Goal: Task Accomplishment & Management: Manage account settings

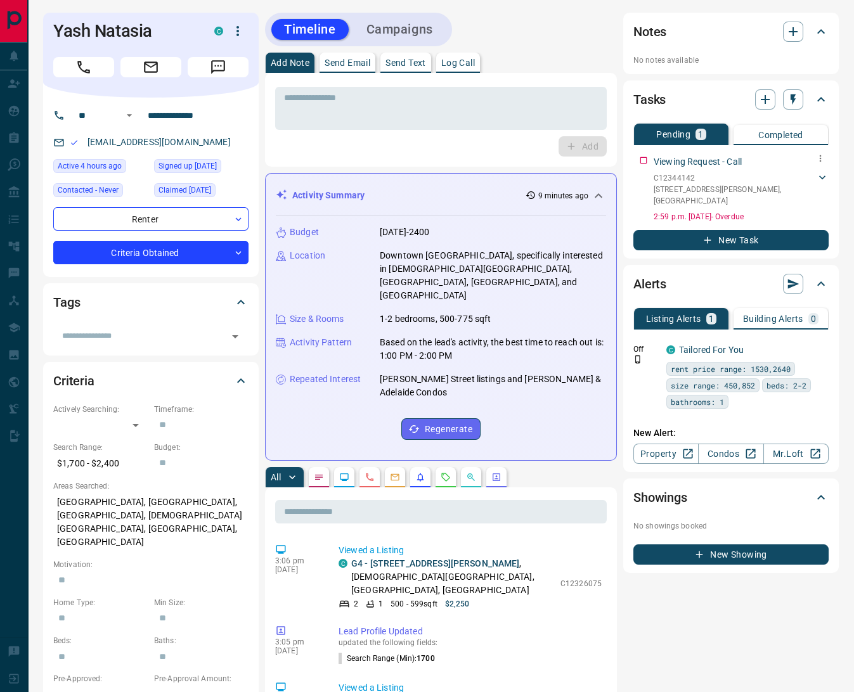
click at [823, 176] on icon at bounding box center [822, 177] width 13 height 13
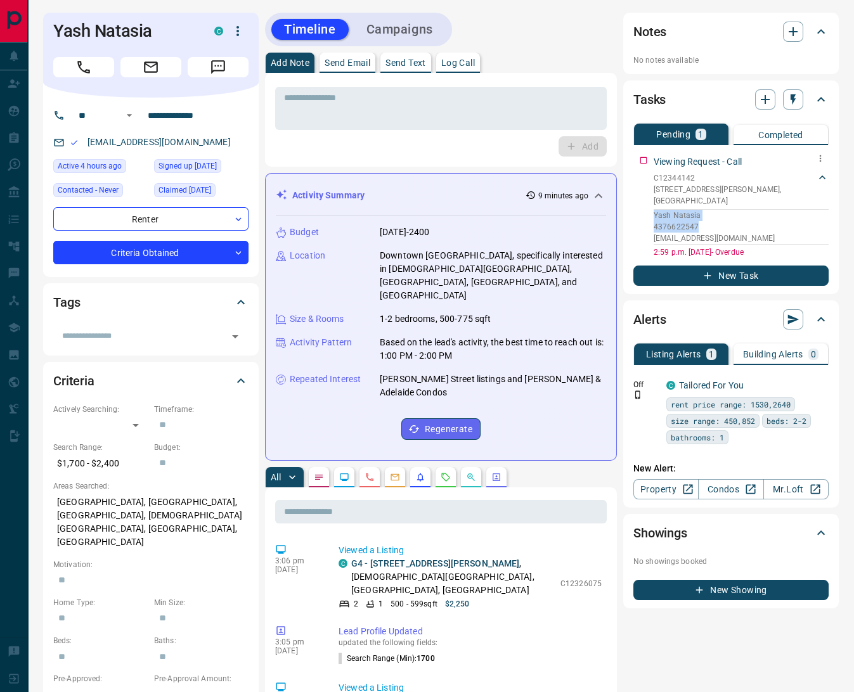
drag, startPoint x: 758, startPoint y: 229, endPoint x: 664, endPoint y: 214, distance: 94.5
click at [654, 209] on div "Yash Natasia 4376622547 [EMAIL_ADDRESS][DOMAIN_NAME]" at bounding box center [741, 227] width 175 height 36
click at [655, 221] on p "4376622547" at bounding box center [741, 226] width 175 height 11
drag, startPoint x: 654, startPoint y: 200, endPoint x: 761, endPoint y: 225, distance: 109.3
click at [761, 225] on div "Yash Natasia 4376622547 [EMAIL_ADDRESS][DOMAIN_NAME]" at bounding box center [741, 227] width 175 height 36
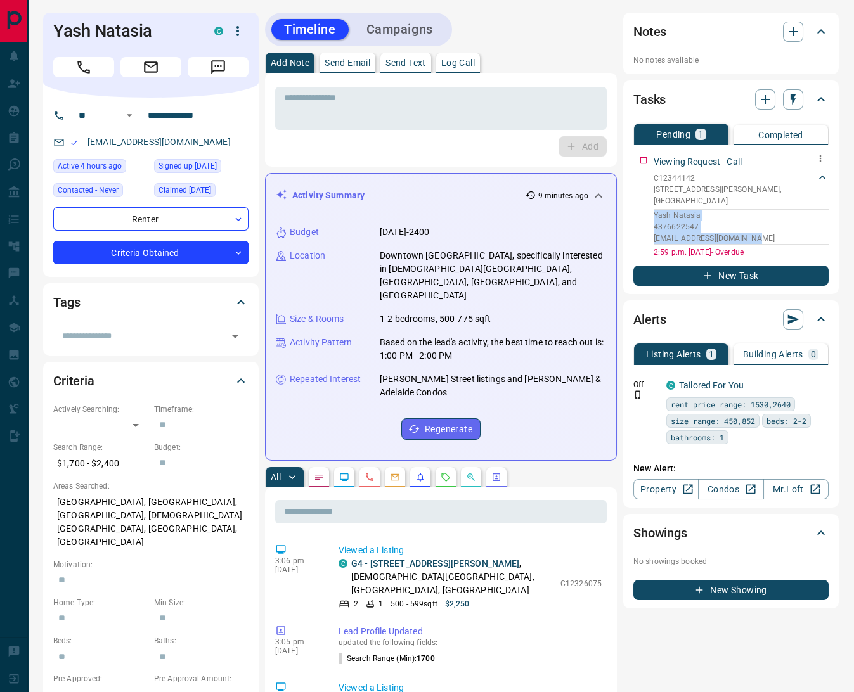
copy div "Yash Natasia 4376622547 [EMAIL_ADDRESS][DOMAIN_NAME]"
click at [790, 32] on icon "button" at bounding box center [792, 31] width 15 height 15
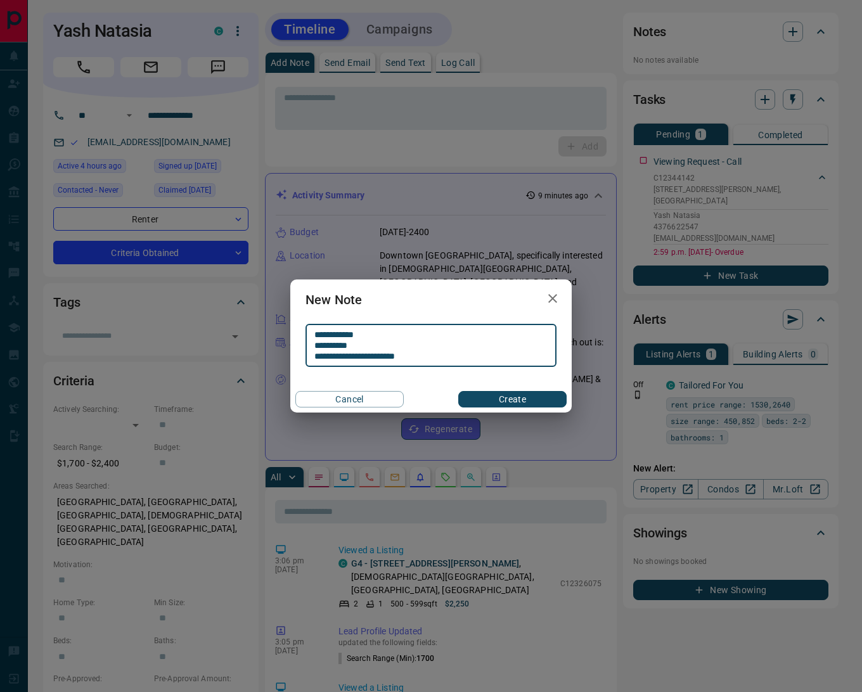
type textarea "**********"
click at [526, 399] on button "Create" at bounding box center [512, 399] width 108 height 16
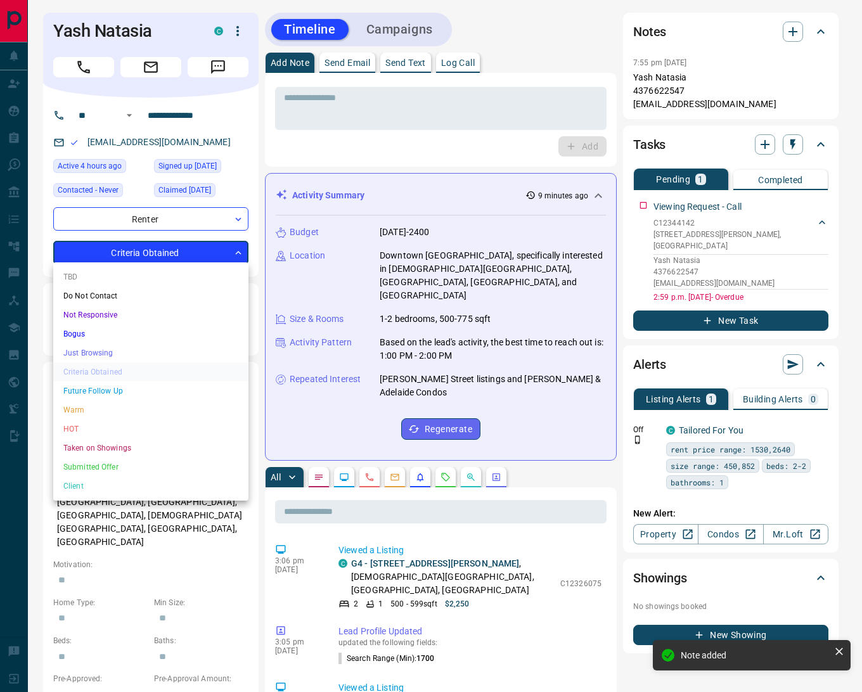
drag, startPoint x: 90, startPoint y: 423, endPoint x: 292, endPoint y: 228, distance: 280.2
click at [91, 423] on li "HOT" at bounding box center [150, 429] width 195 height 19
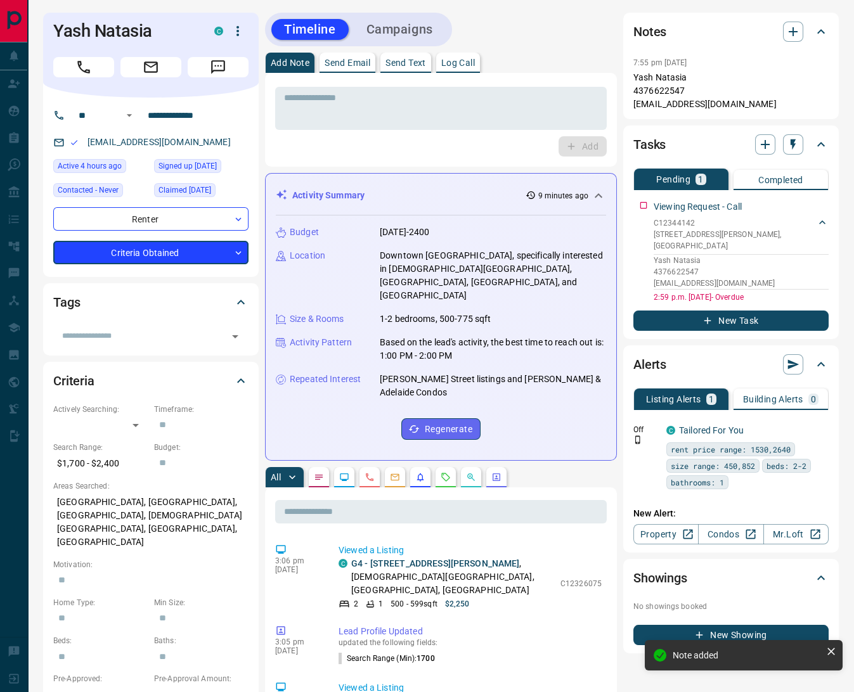
type input "*"
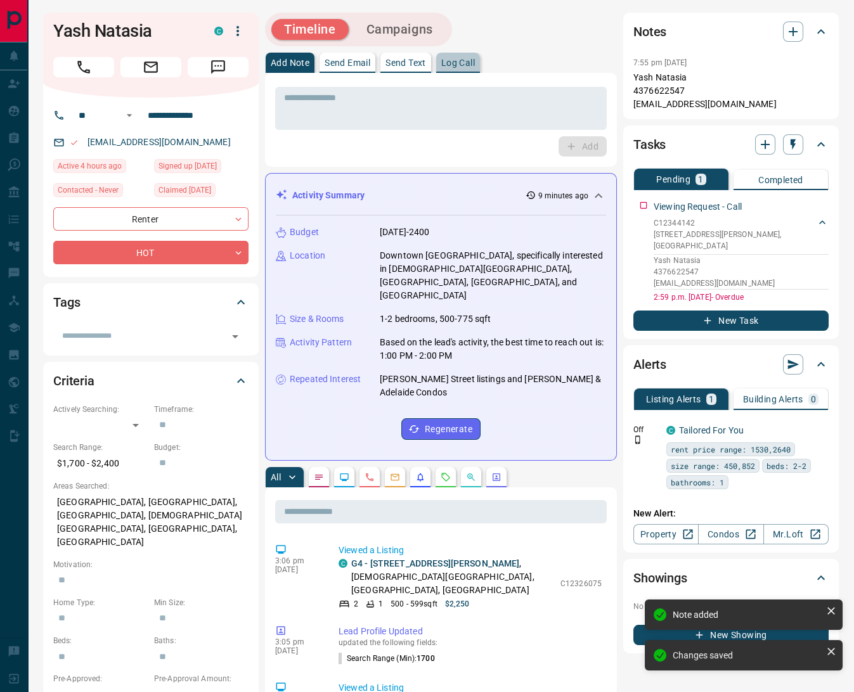
click at [460, 62] on p "Log Call" at bounding box center [458, 62] width 34 height 9
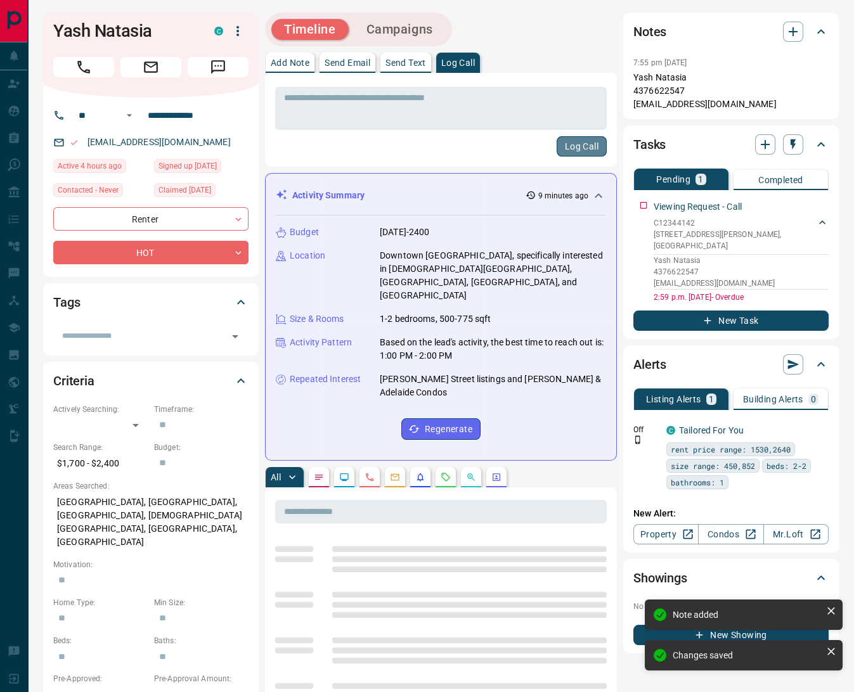
drag, startPoint x: 572, startPoint y: 147, endPoint x: 710, endPoint y: 190, distance: 144.2
click at [572, 148] on button "Log Call" at bounding box center [582, 146] width 50 height 20
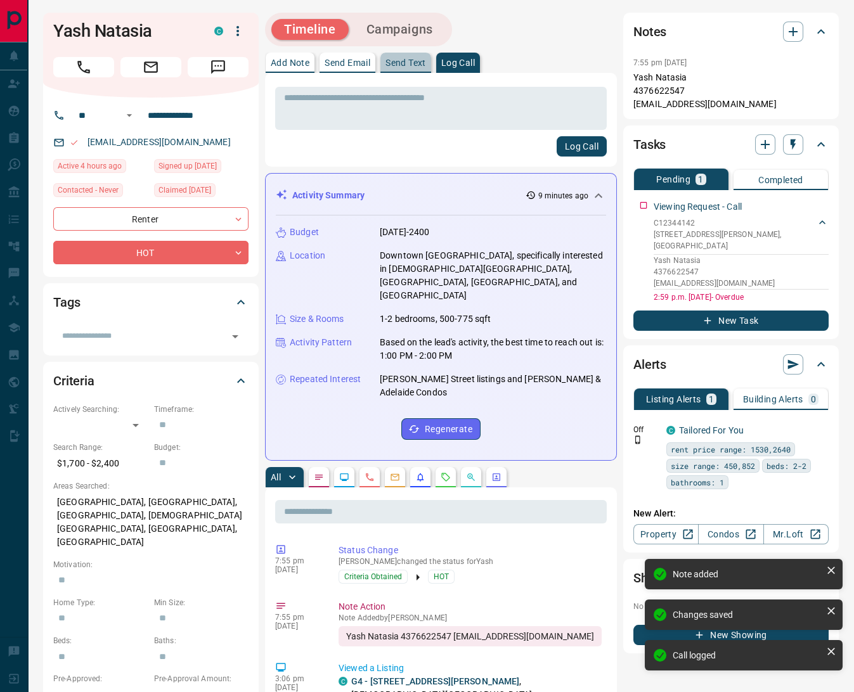
click at [412, 59] on p "Send Text" at bounding box center [405, 62] width 41 height 9
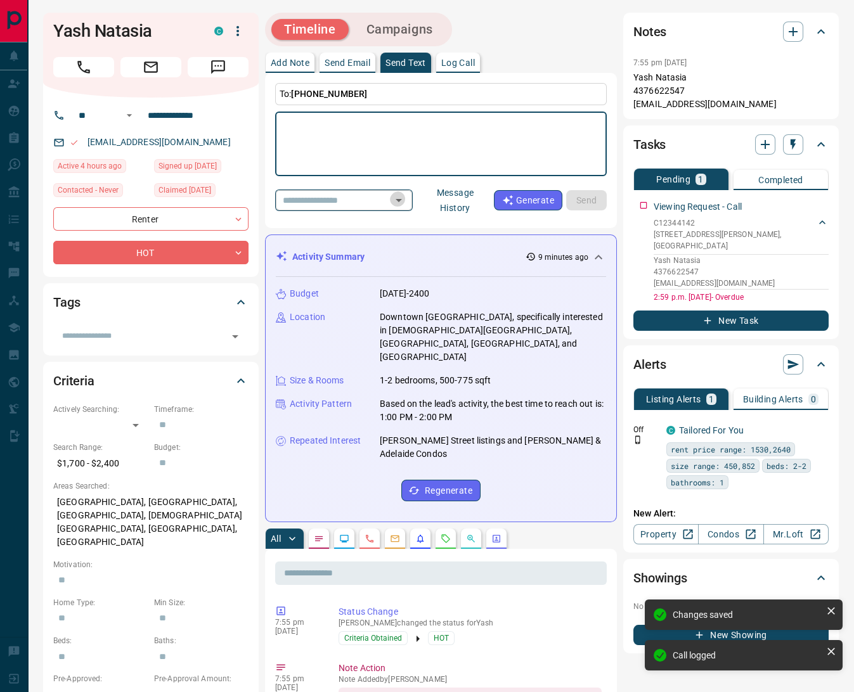
click at [406, 196] on icon "Open" at bounding box center [398, 200] width 15 height 15
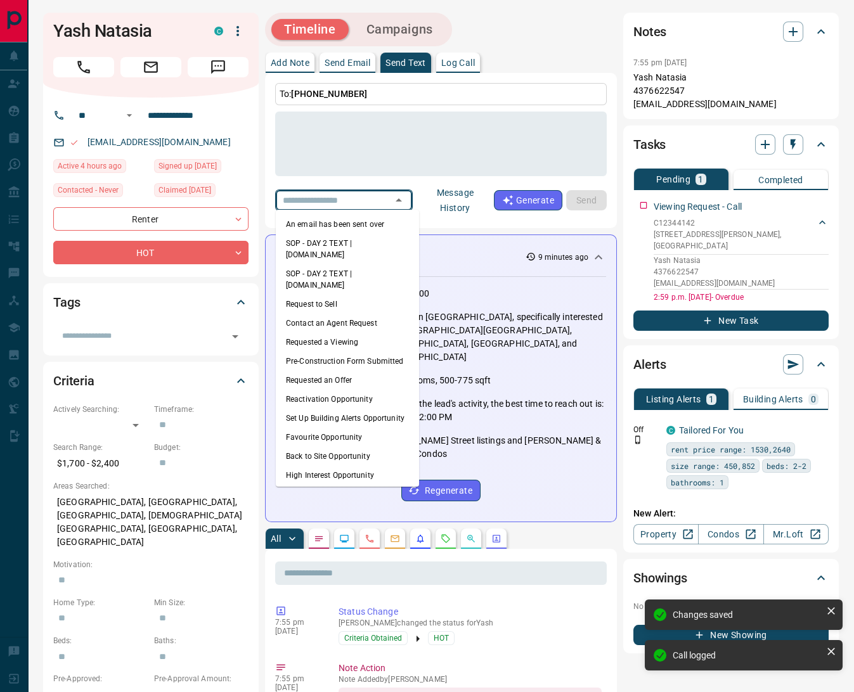
click at [371, 217] on li "An email has been sent over" at bounding box center [347, 224] width 143 height 19
type textarea "**********"
type input "**********"
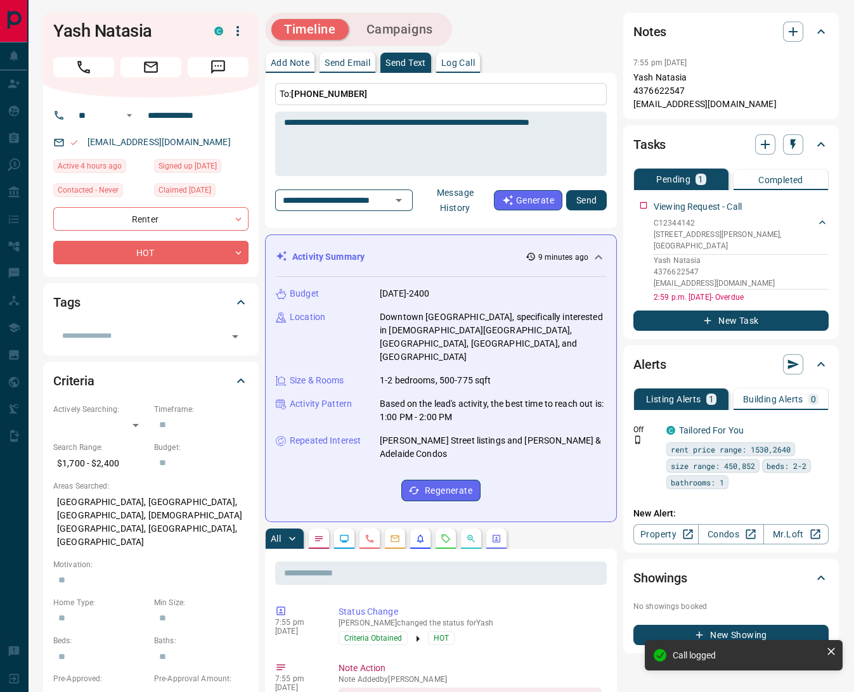
click at [587, 198] on button "Send" at bounding box center [586, 200] width 41 height 20
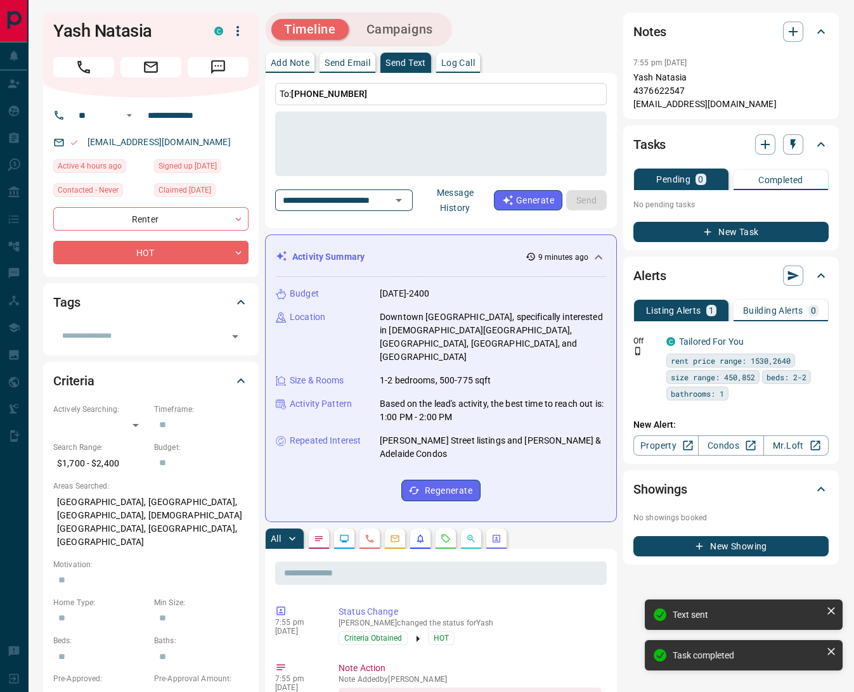
click at [407, 35] on button "Campaigns" at bounding box center [400, 29] width 92 height 21
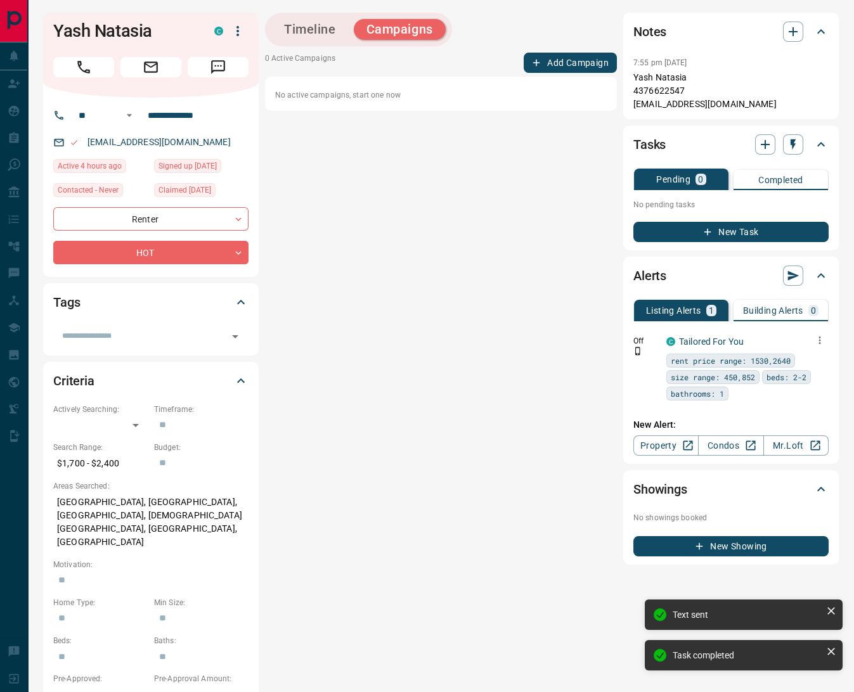
click at [821, 335] on icon "button" at bounding box center [819, 340] width 11 height 11
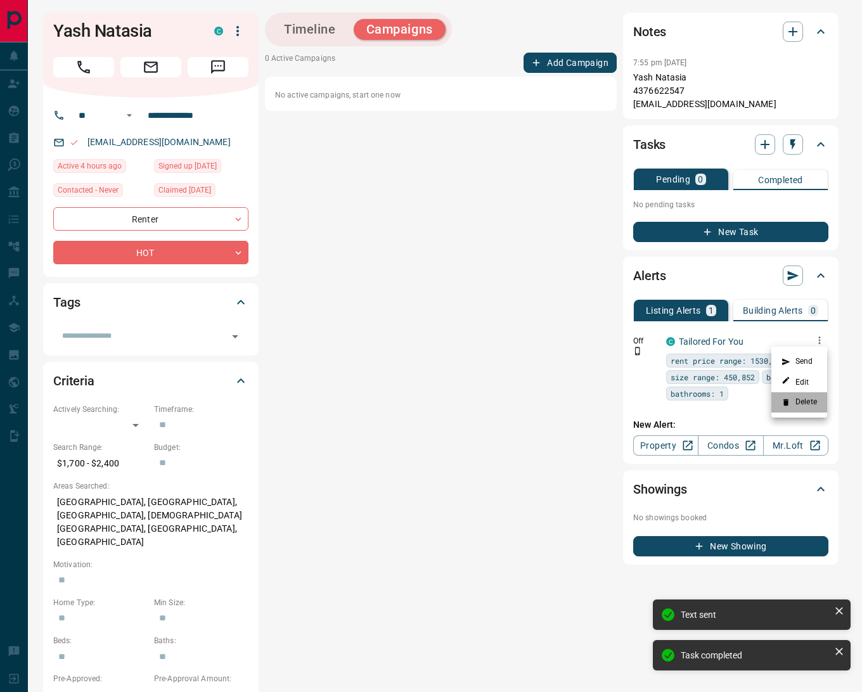
click at [811, 399] on li "Delete" at bounding box center [799, 402] width 56 height 20
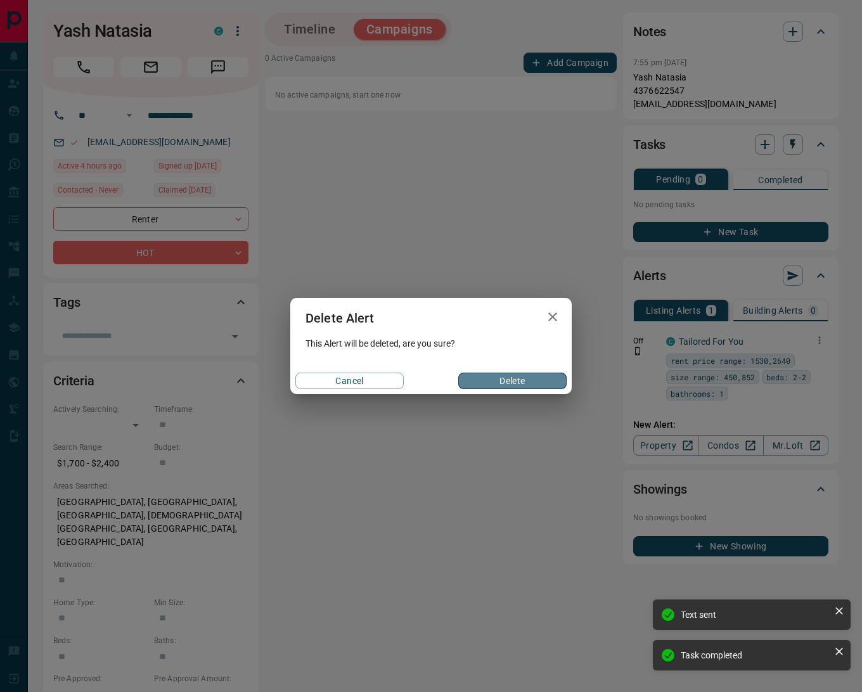
click at [499, 377] on button "Delete" at bounding box center [512, 381] width 108 height 16
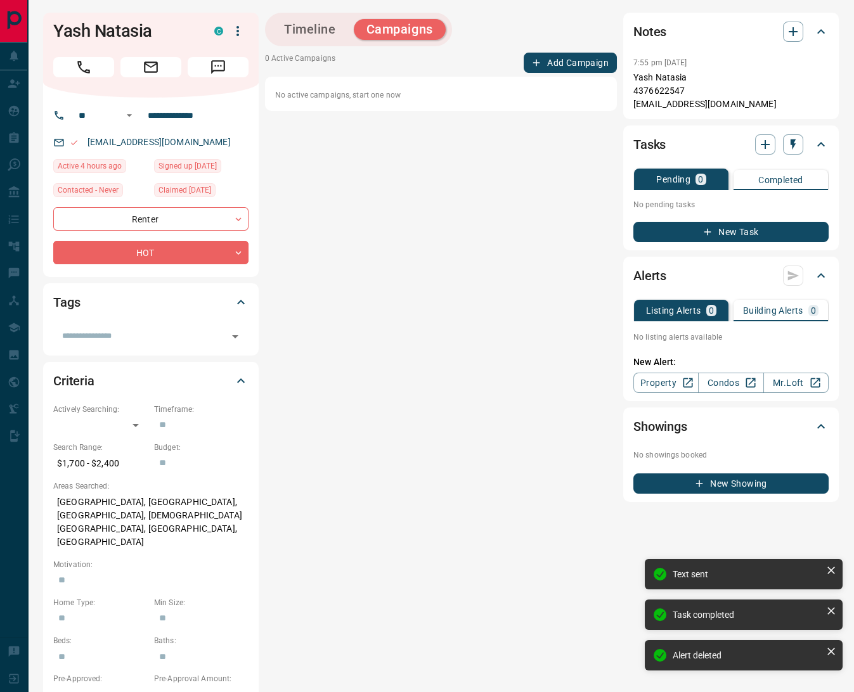
click at [587, 63] on button "Add Campaign" at bounding box center [570, 63] width 93 height 20
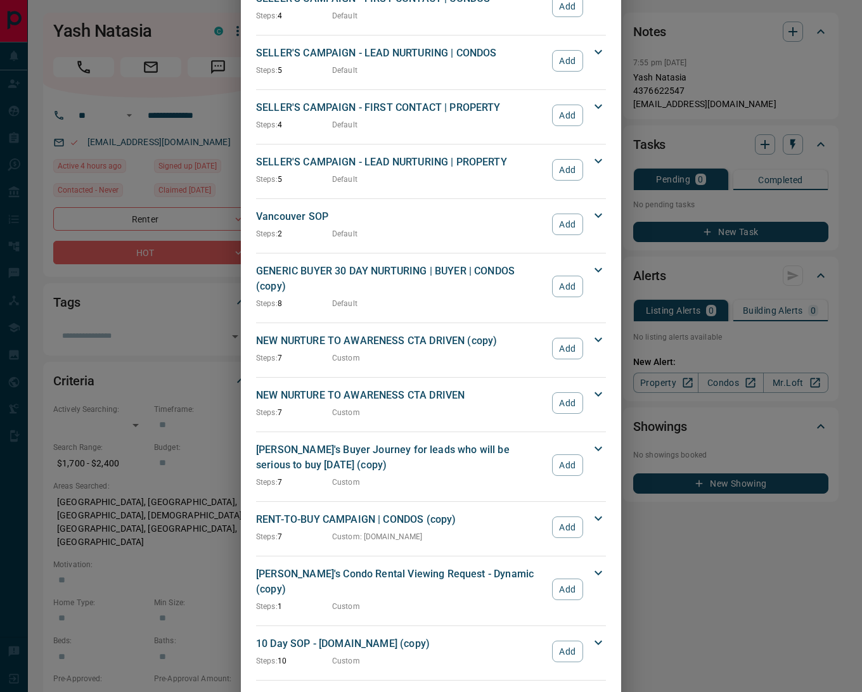
scroll to position [1419, 0]
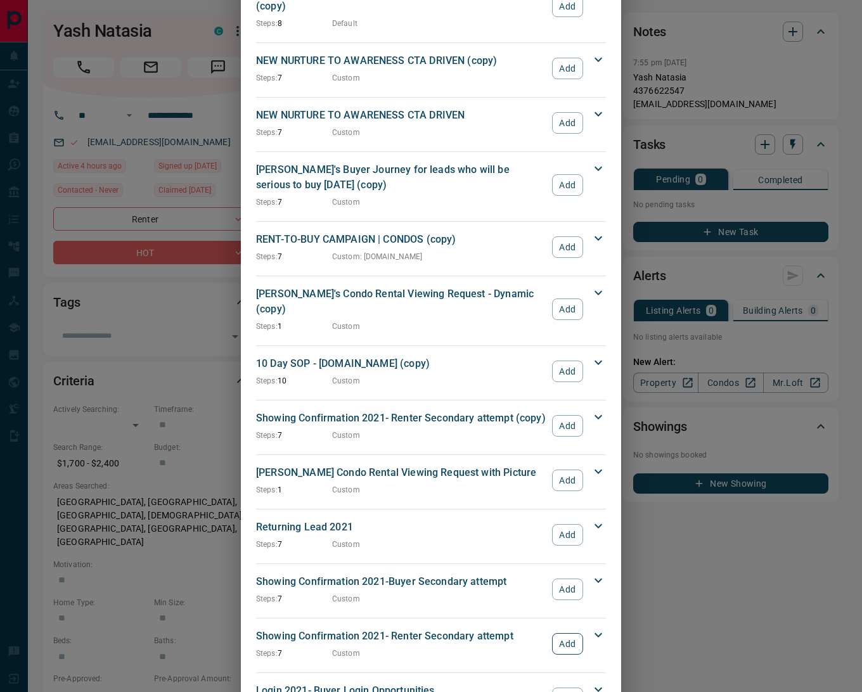
click at [566, 633] on button "Add" at bounding box center [567, 644] width 31 height 22
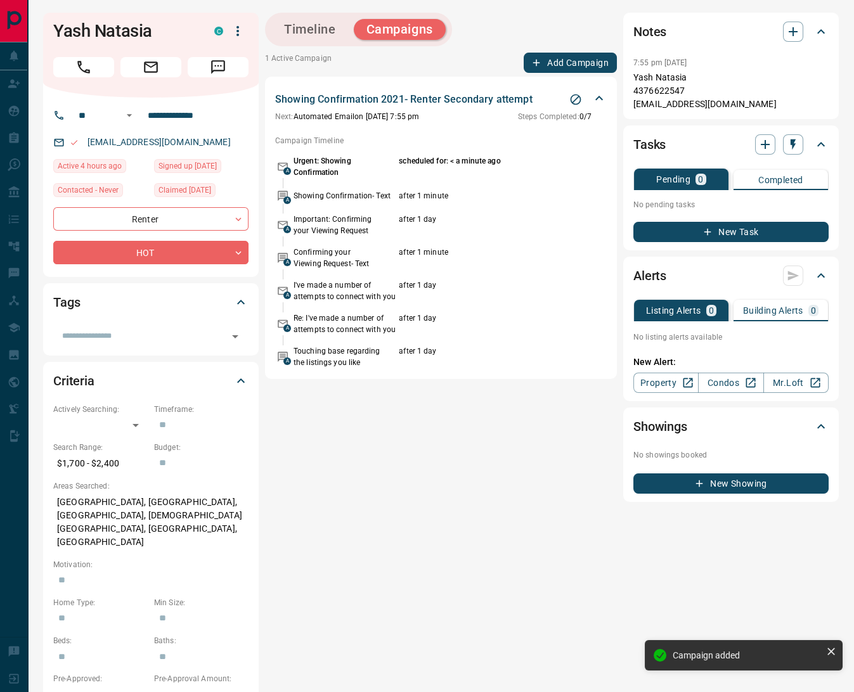
click at [572, 63] on button "Add Campaign" at bounding box center [570, 63] width 93 height 20
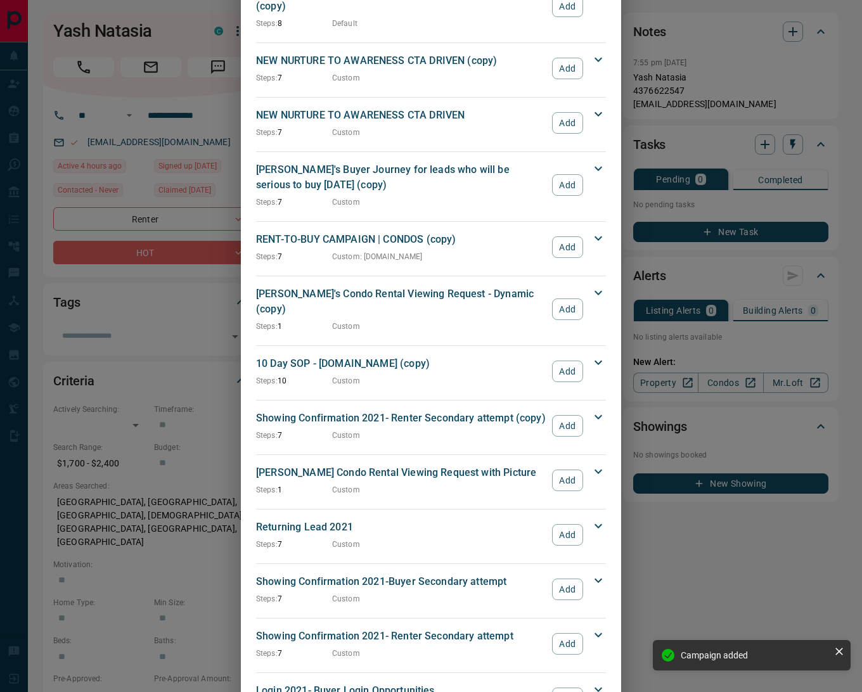
drag, startPoint x: 570, startPoint y: 527, endPoint x: 571, endPoint y: 520, distance: 7.6
click at [570, 579] on button "Add" at bounding box center [567, 590] width 31 height 22
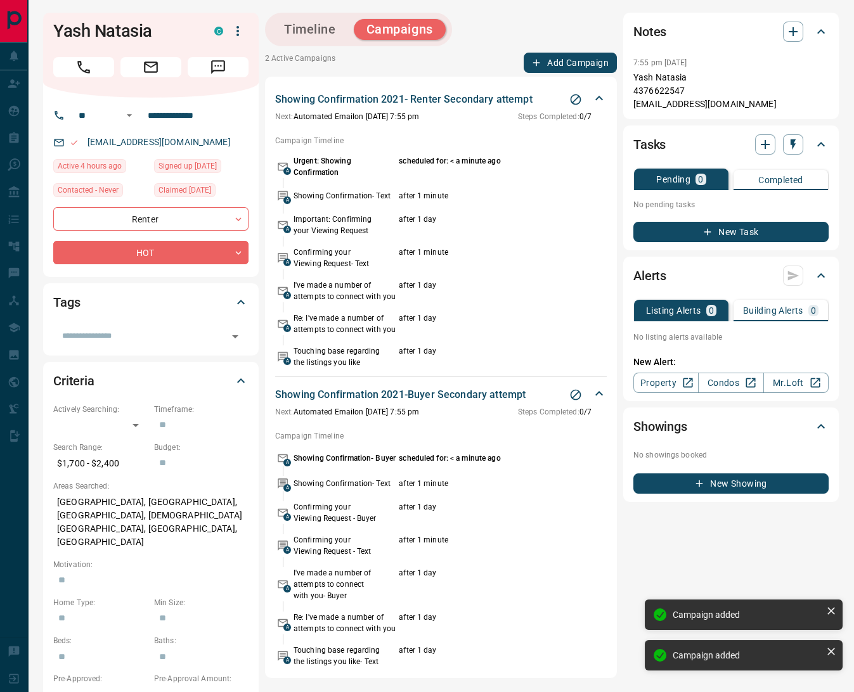
click at [562, 65] on button "Add Campaign" at bounding box center [570, 63] width 93 height 20
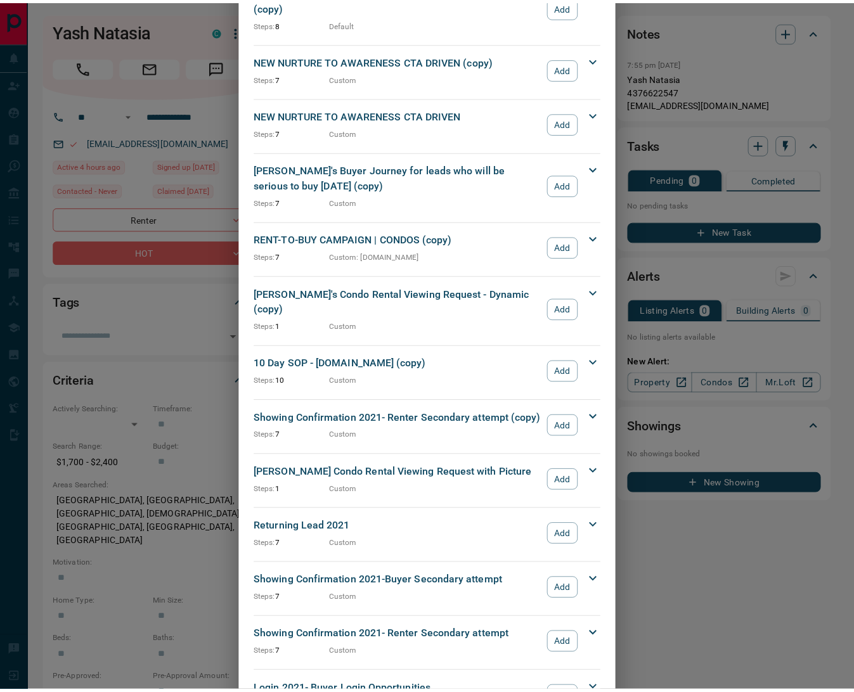
scroll to position [1384, 0]
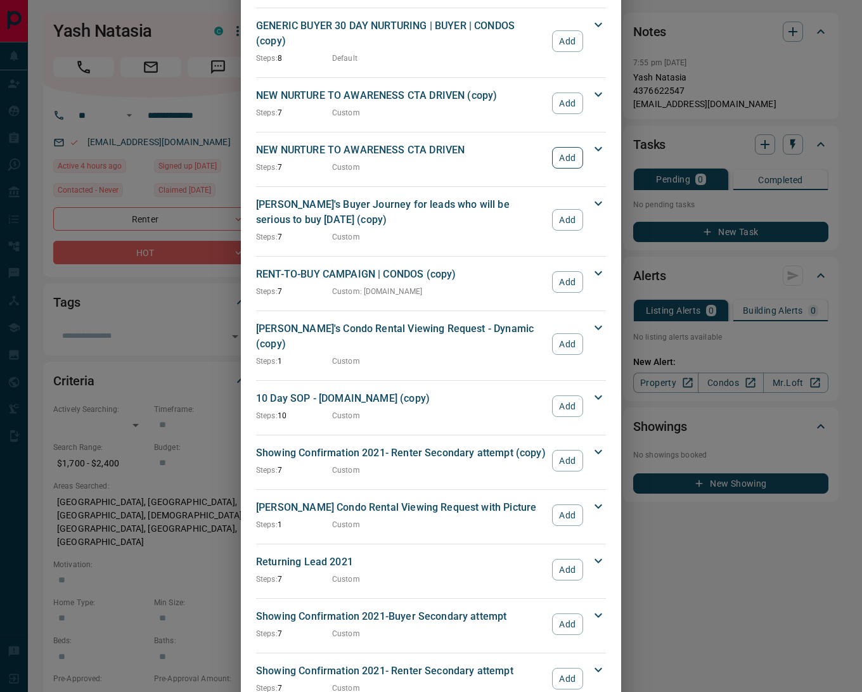
click at [565, 147] on button "Add" at bounding box center [567, 158] width 31 height 22
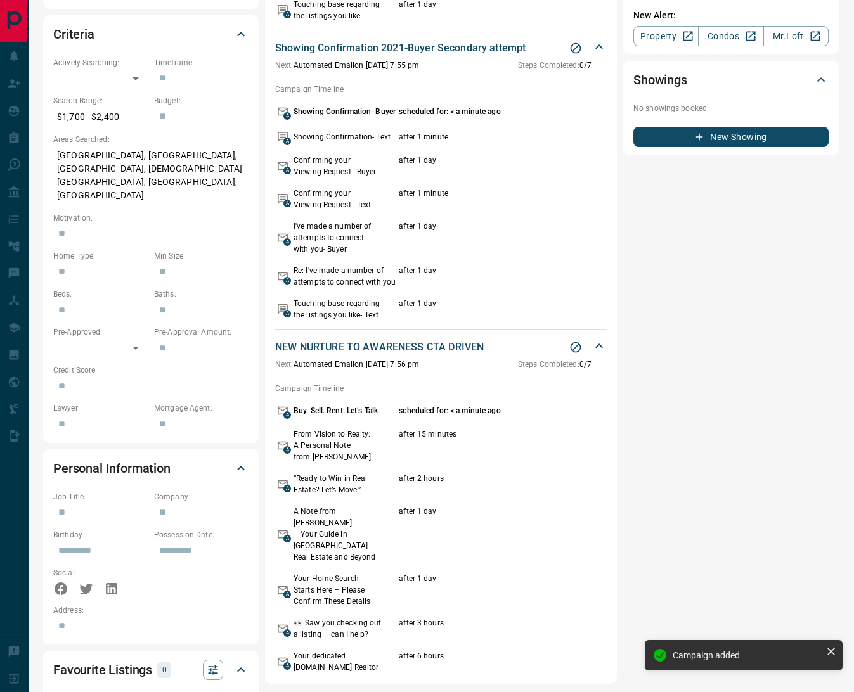
scroll to position [0, 0]
